Goal: Task Accomplishment & Management: Manage account settings

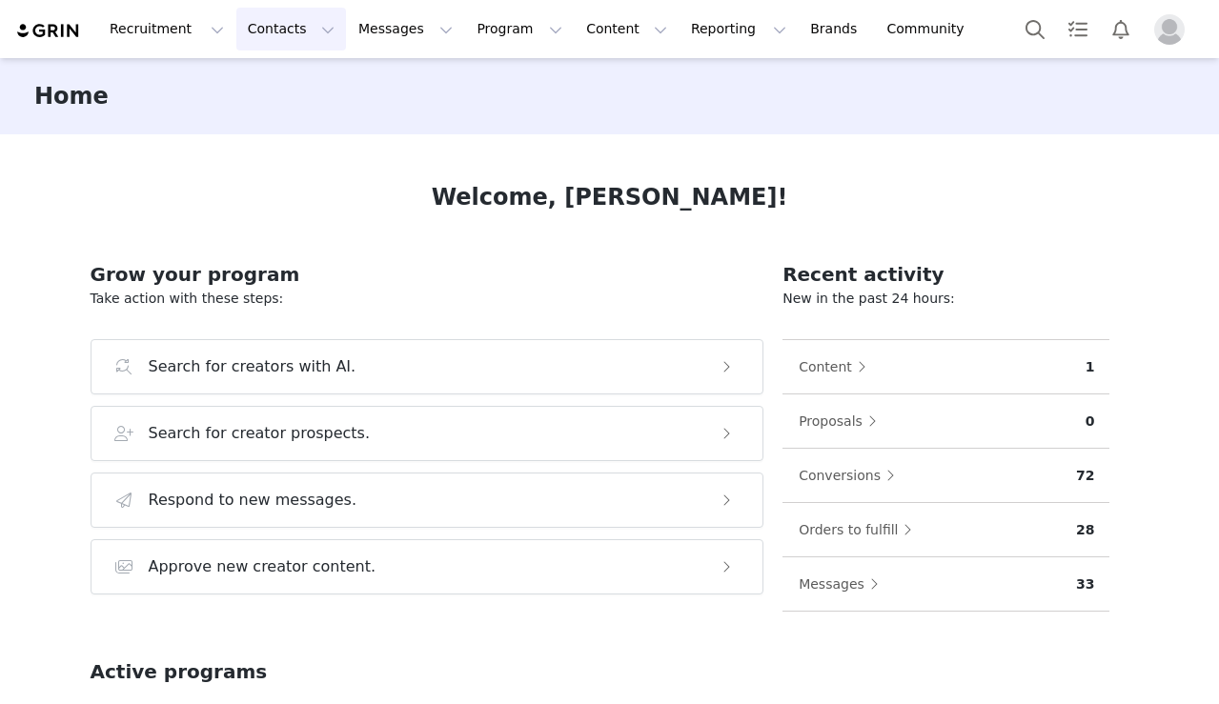
click at [273, 31] on button "Contacts Contacts" at bounding box center [291, 29] width 110 height 43
click at [273, 77] on p "Creators" at bounding box center [266, 84] width 57 height 20
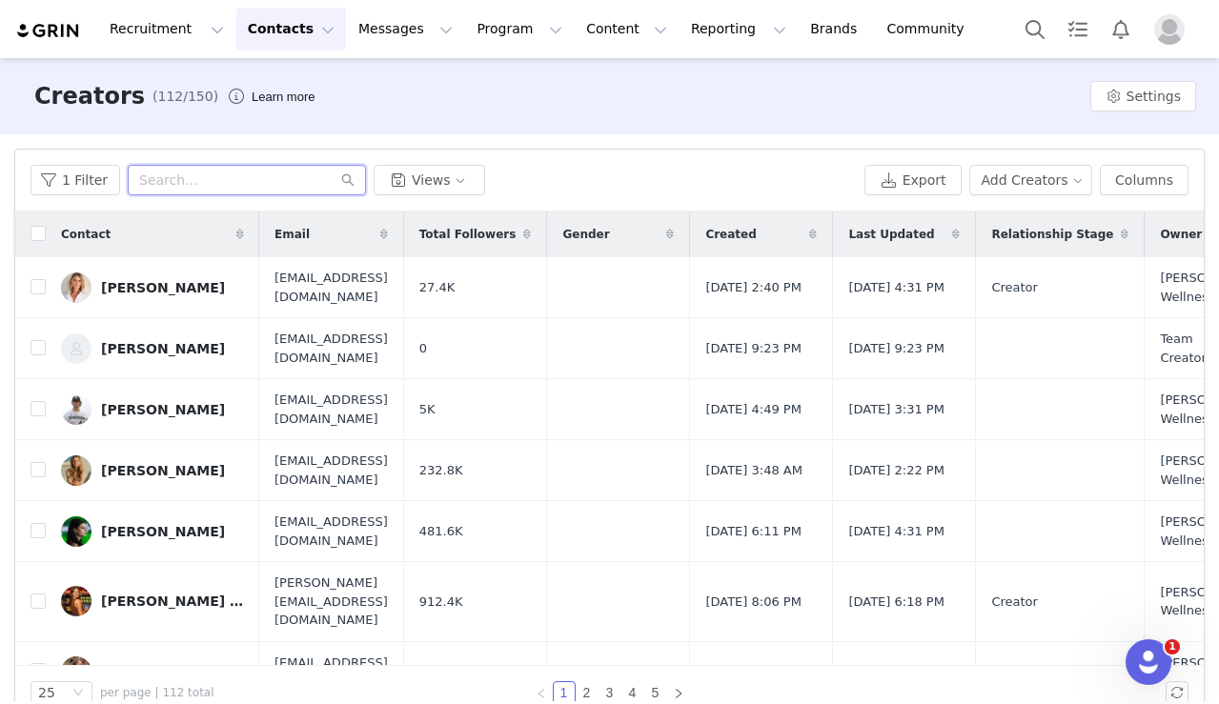
click at [208, 177] on input "text" at bounding box center [247, 180] width 238 height 30
type input "girlswhoeat"
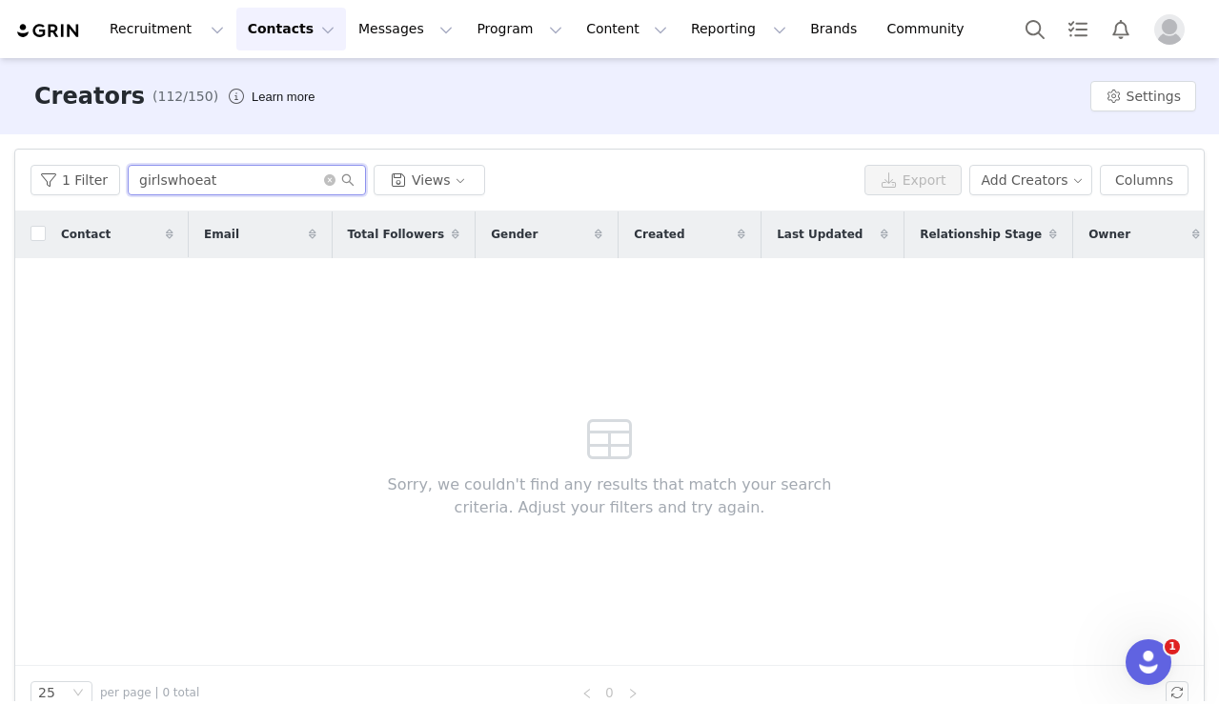
click at [235, 178] on input "girlswhoeat" at bounding box center [247, 180] width 238 height 30
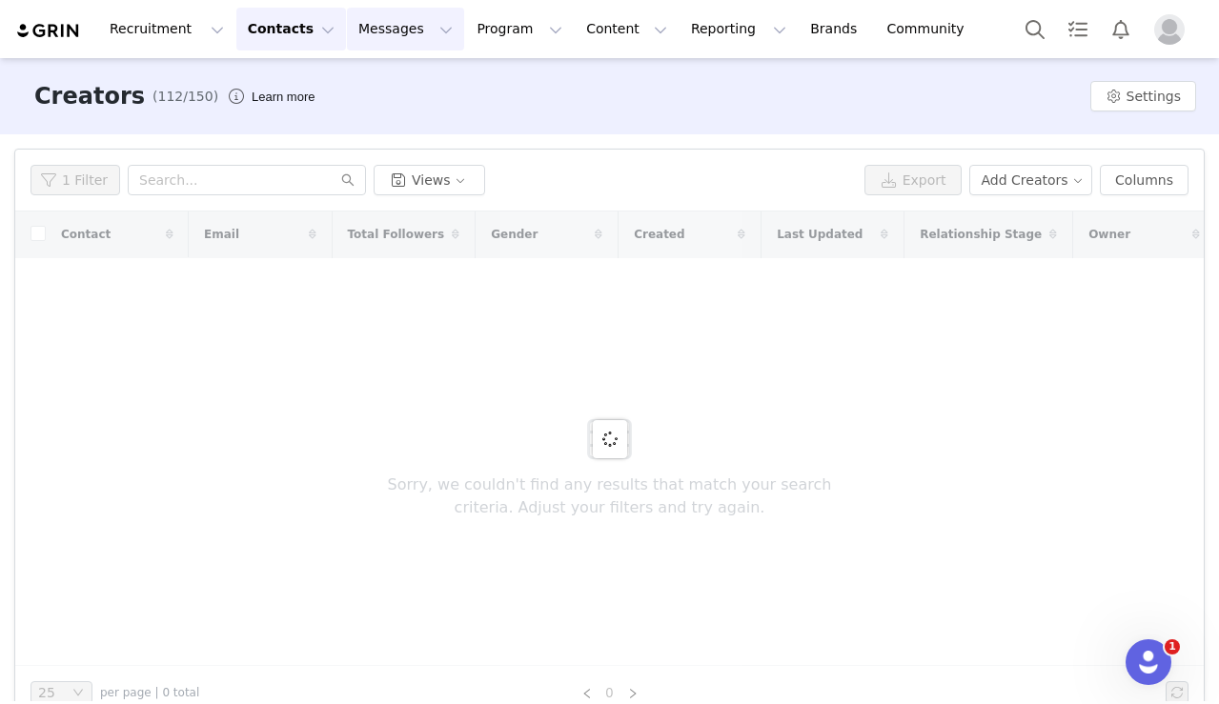
click at [398, 35] on button "Messages Messages" at bounding box center [405, 29] width 117 height 43
click at [394, 75] on p "Dashboard" at bounding box center [377, 84] width 72 height 20
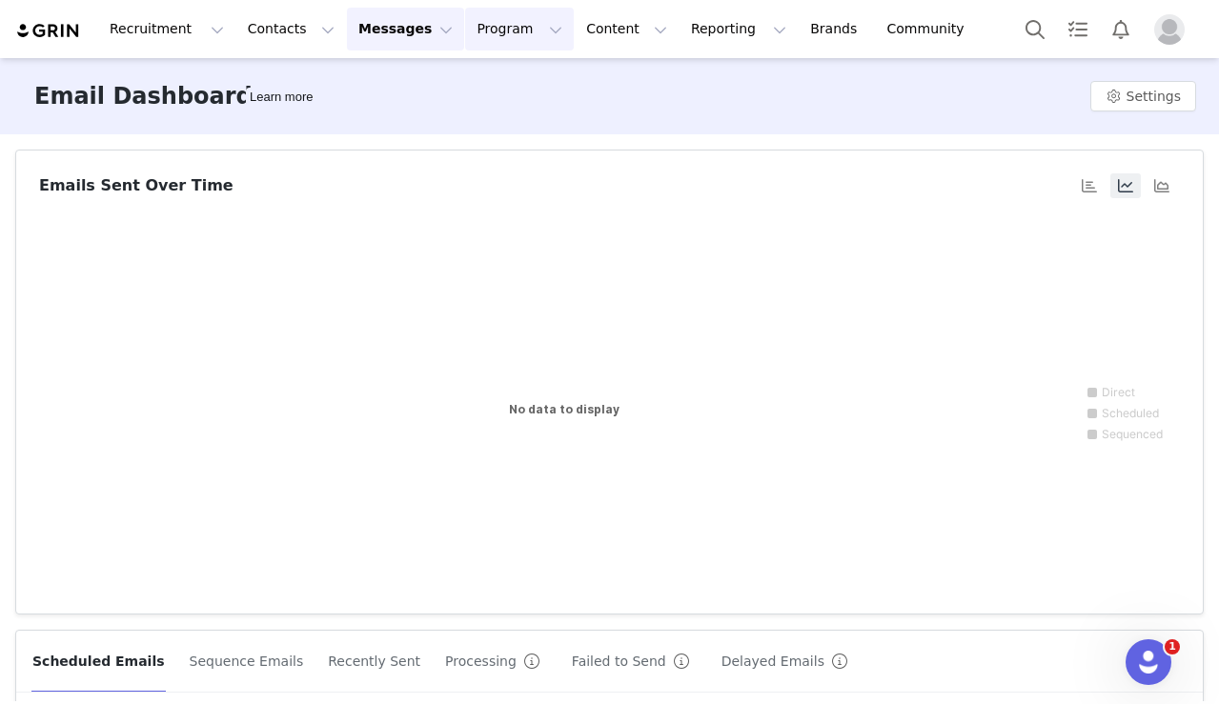
click at [465, 40] on button "Program Program" at bounding box center [519, 29] width 109 height 43
click at [453, 90] on p "Activations" at bounding box center [487, 84] width 73 height 20
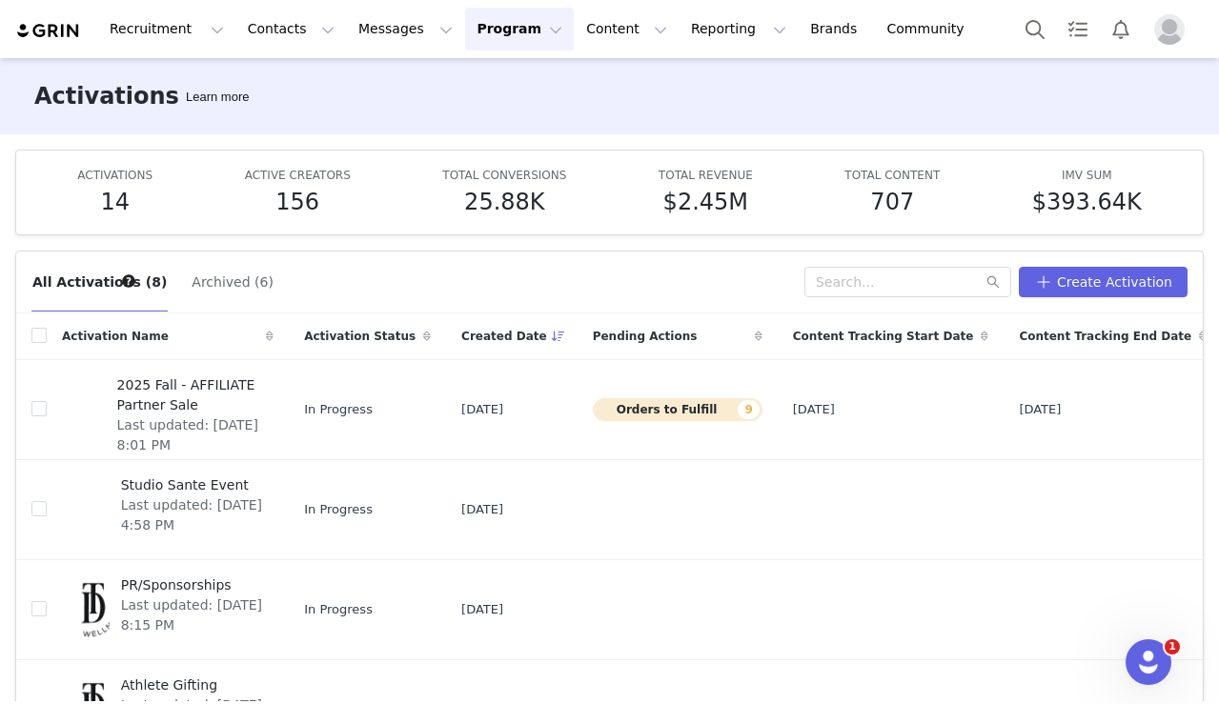
click at [510, 51] on div "Recruitment Recruitment Creator Search Curated Lists Landing Pages Web Extensio…" at bounding box center [609, 29] width 1219 height 58
click at [510, 37] on button "Program Program" at bounding box center [519, 29] width 109 height 43
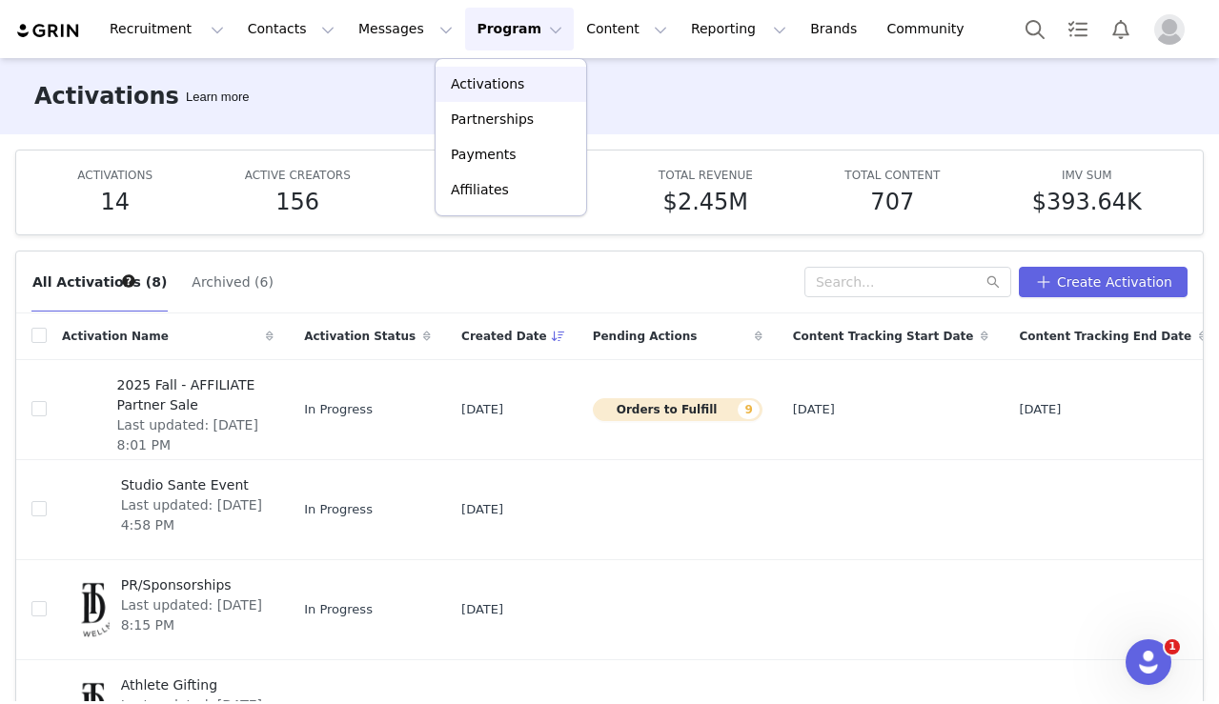
click at [506, 91] on p "Activations" at bounding box center [487, 84] width 73 height 20
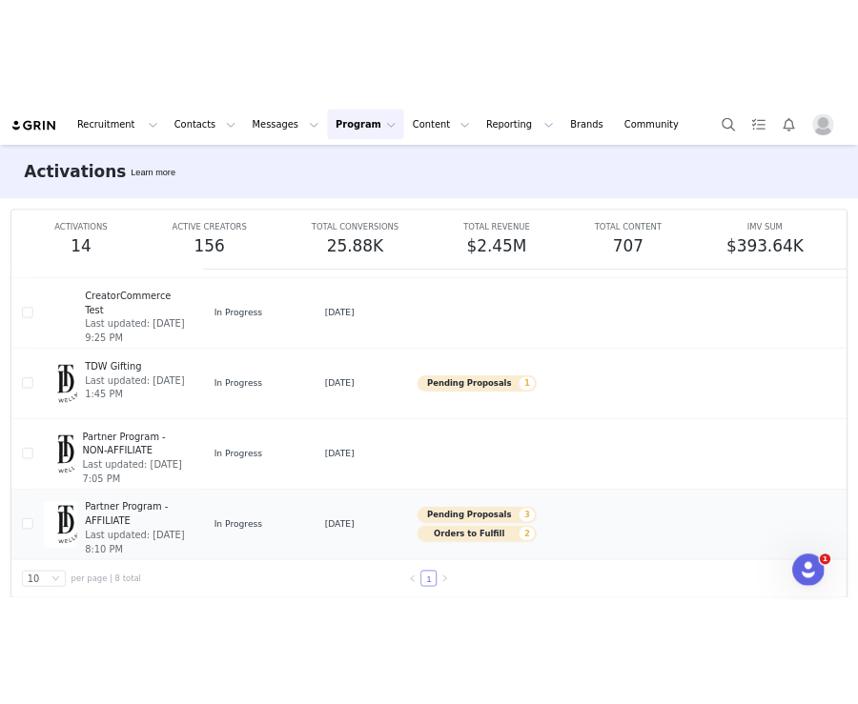
scroll to position [87, 0]
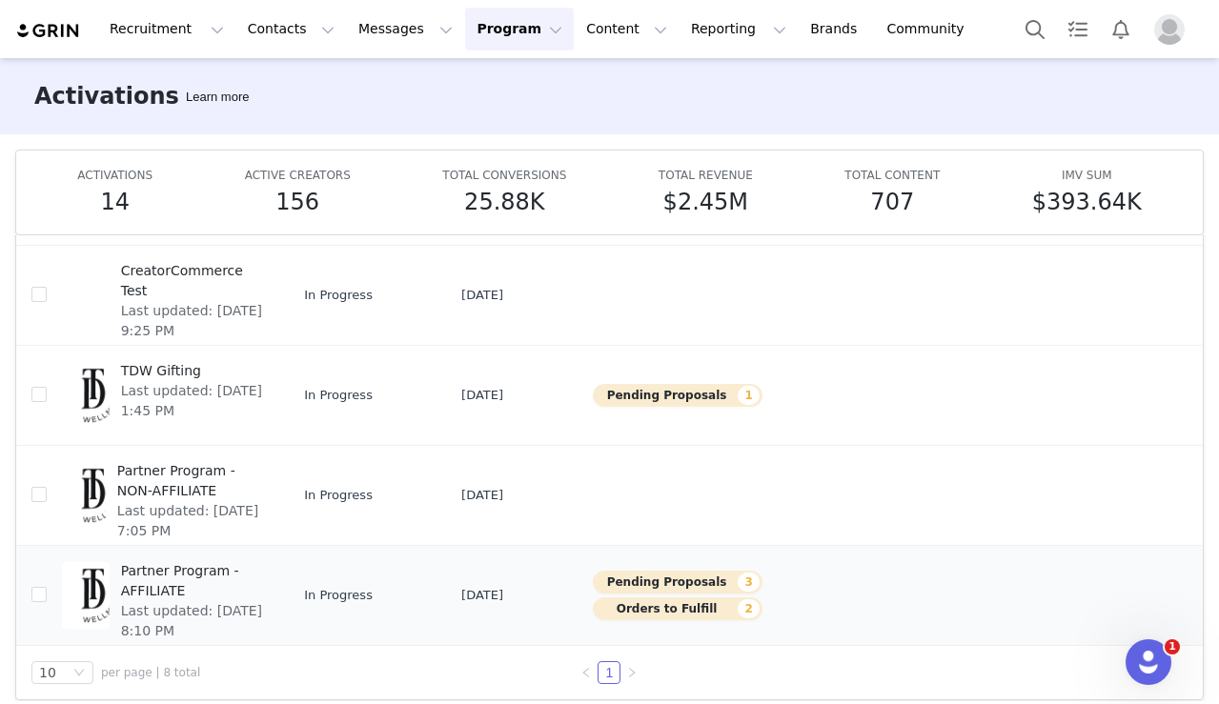
click at [195, 586] on span "Partner Program - AFFILIATE" at bounding box center [192, 581] width 142 height 40
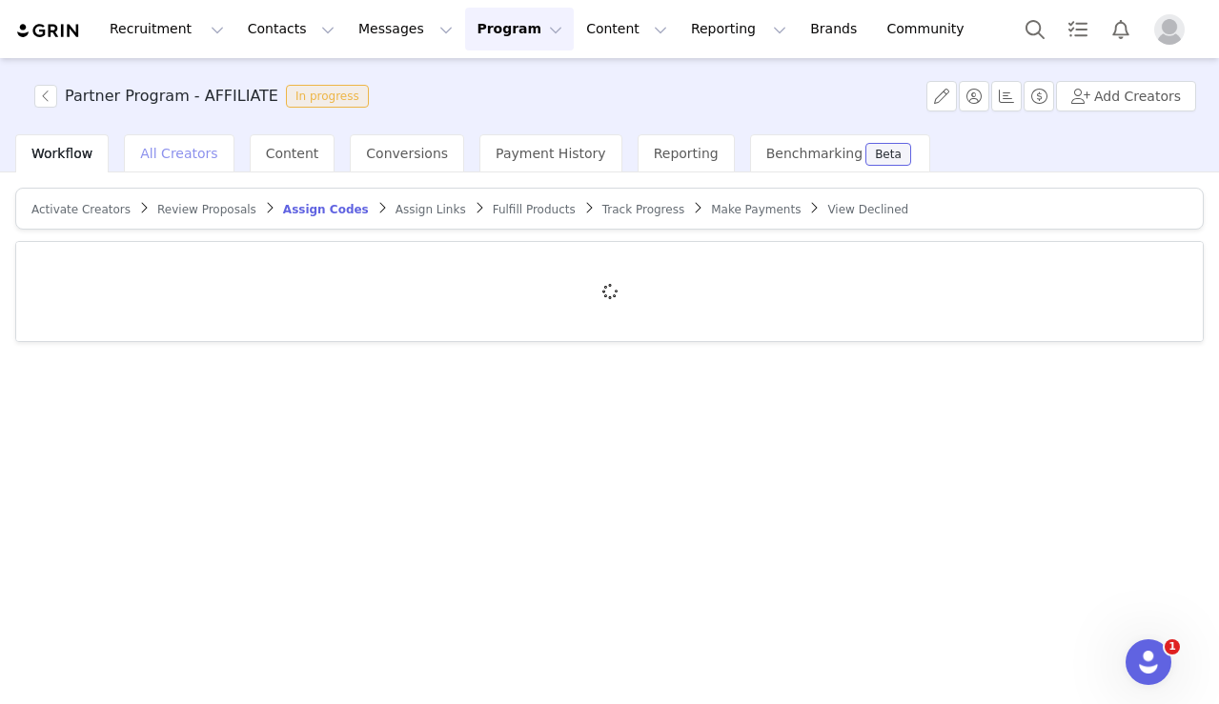
click at [188, 165] on div "All Creators" at bounding box center [179, 153] width 110 height 38
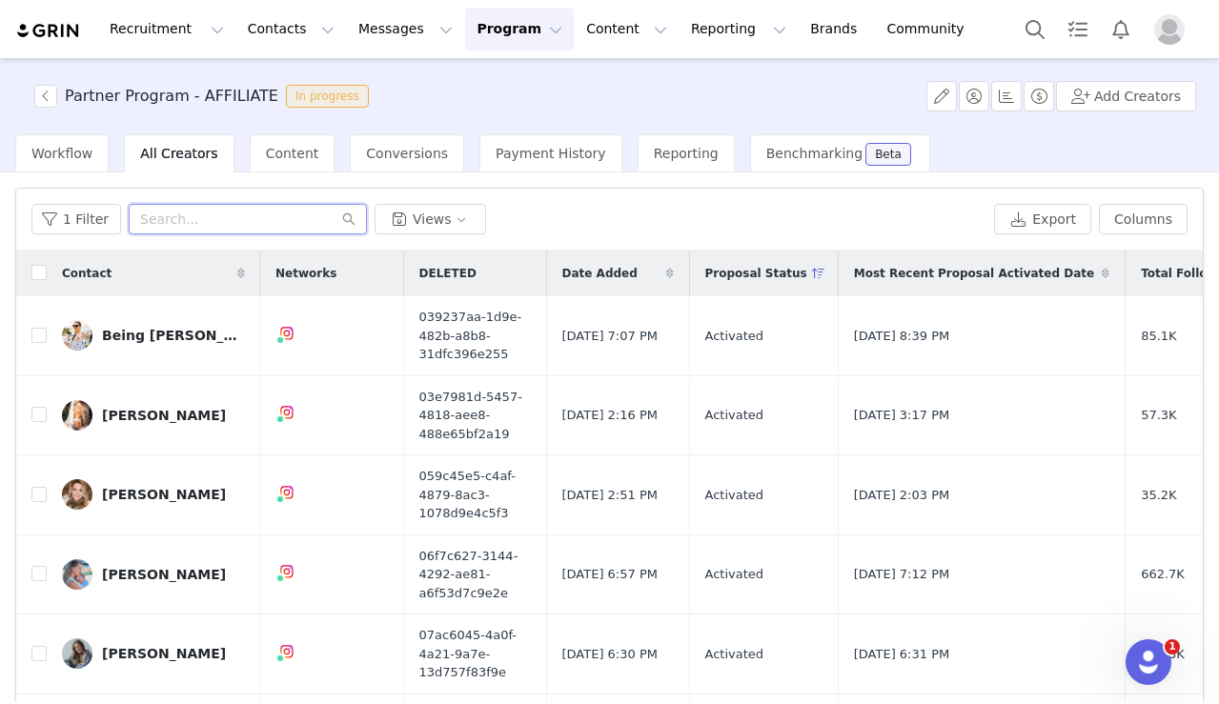
click at [166, 213] on input "text" at bounding box center [248, 219] width 238 height 30
type input "girls who eat"
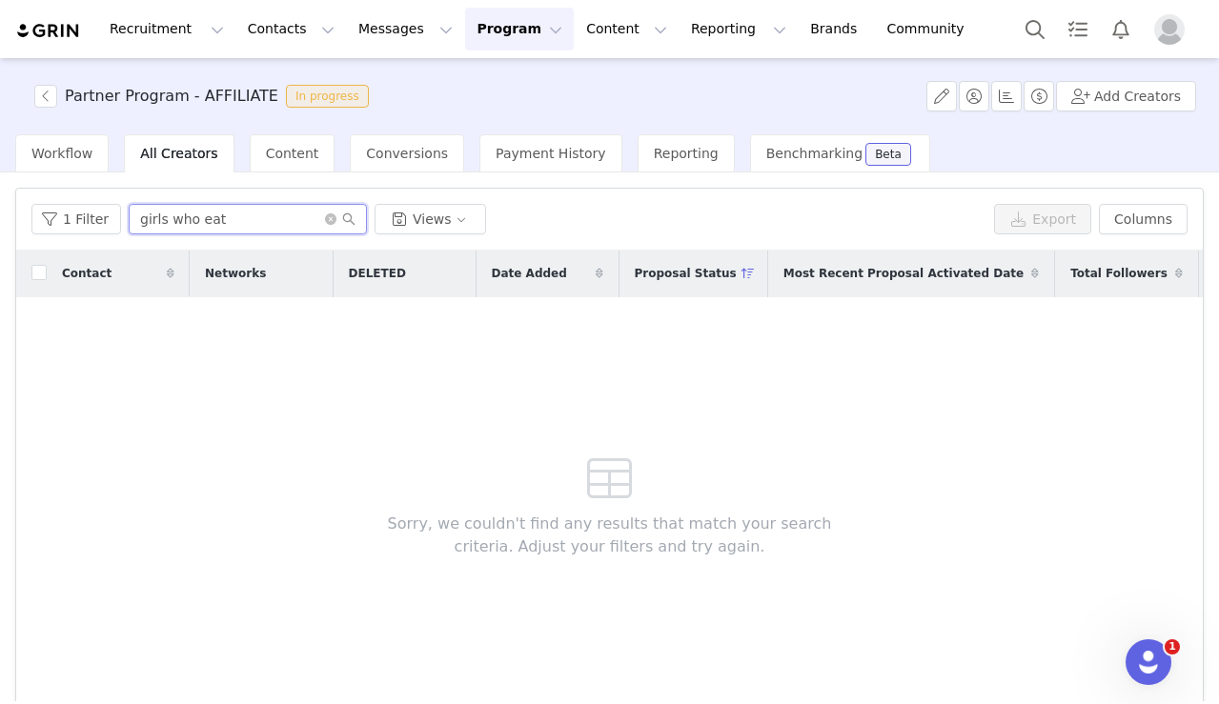
click at [206, 222] on input "girls who eat" at bounding box center [248, 219] width 238 height 30
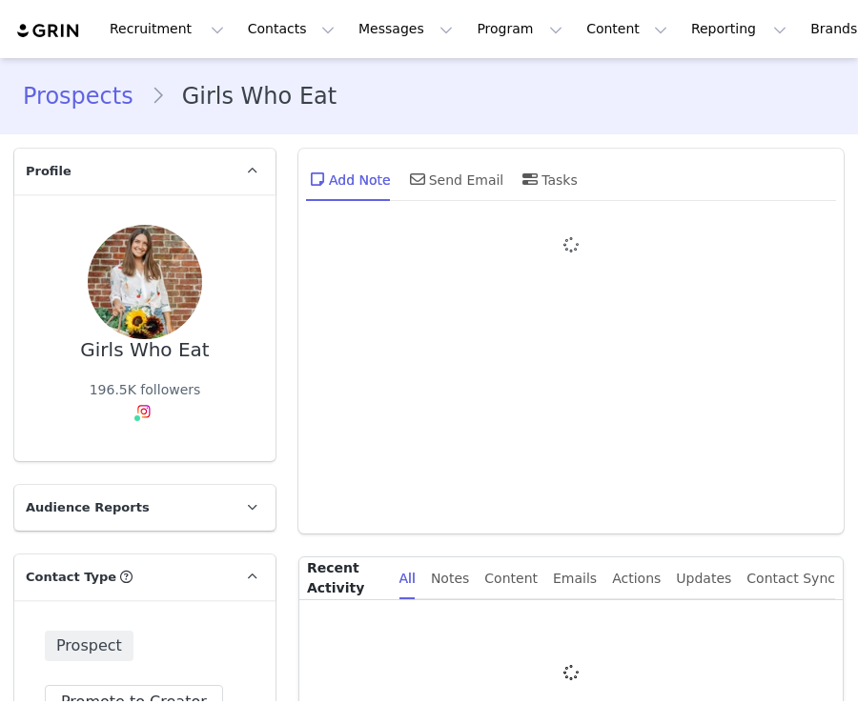
type input "+1 ([GEOGRAPHIC_DATA])"
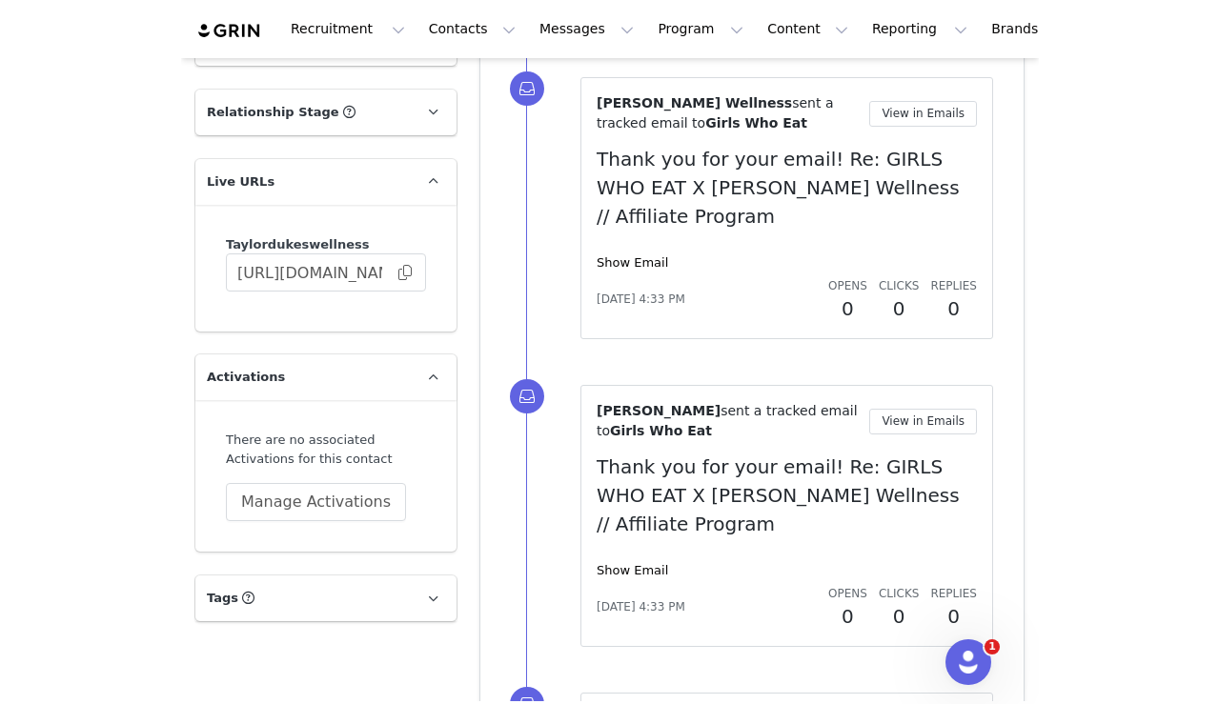
scroll to position [2103, 0]
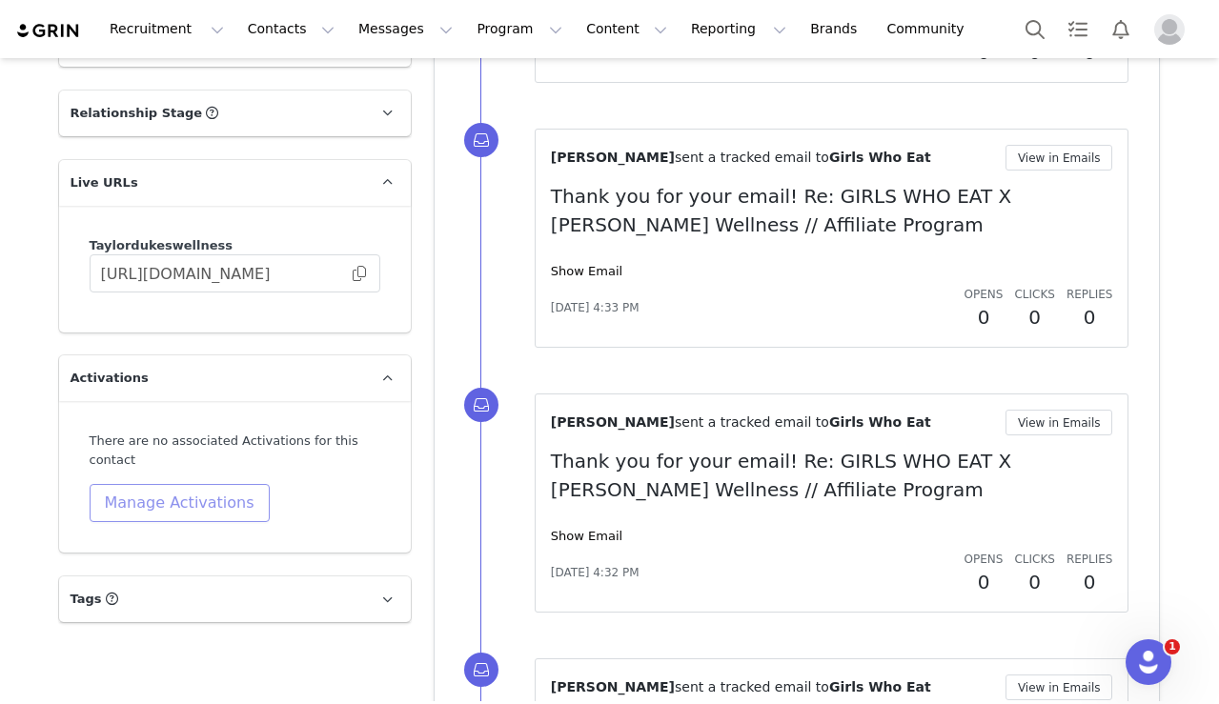
click at [181, 514] on button "Manage Activations" at bounding box center [180, 503] width 180 height 38
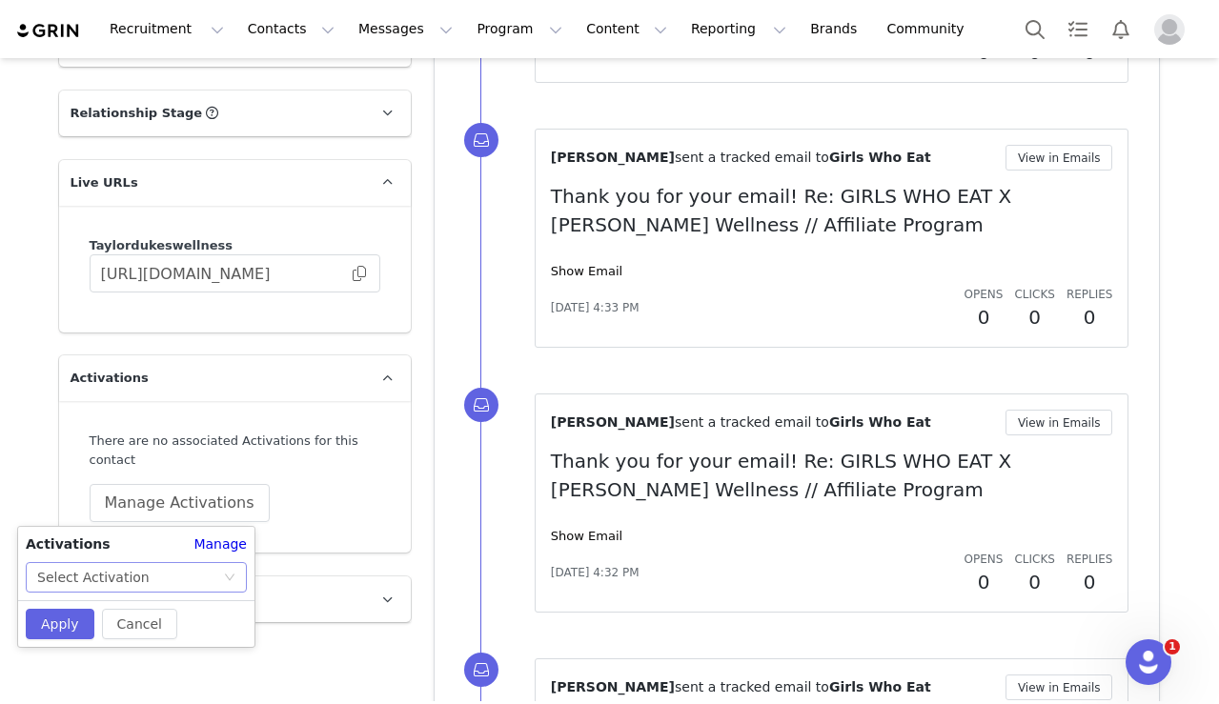
click at [76, 575] on div "Select Activation" at bounding box center [93, 577] width 112 height 29
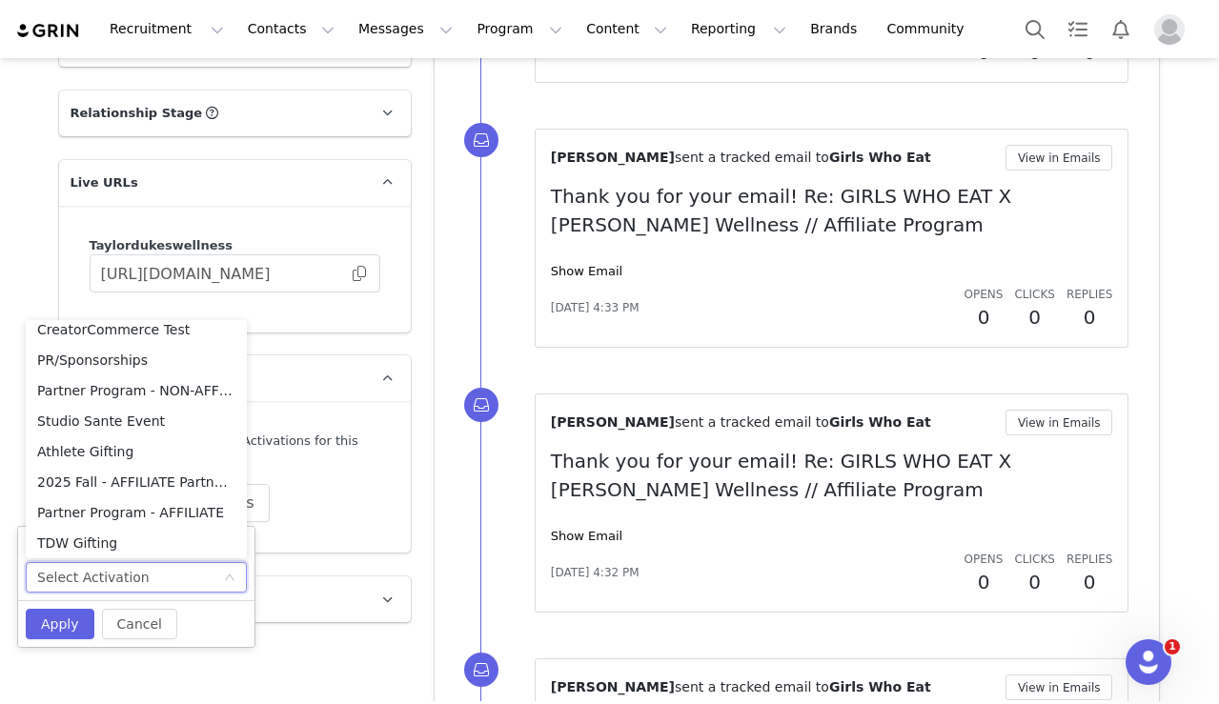
scroll to position [4, 0]
